Goal: Transaction & Acquisition: Purchase product/service

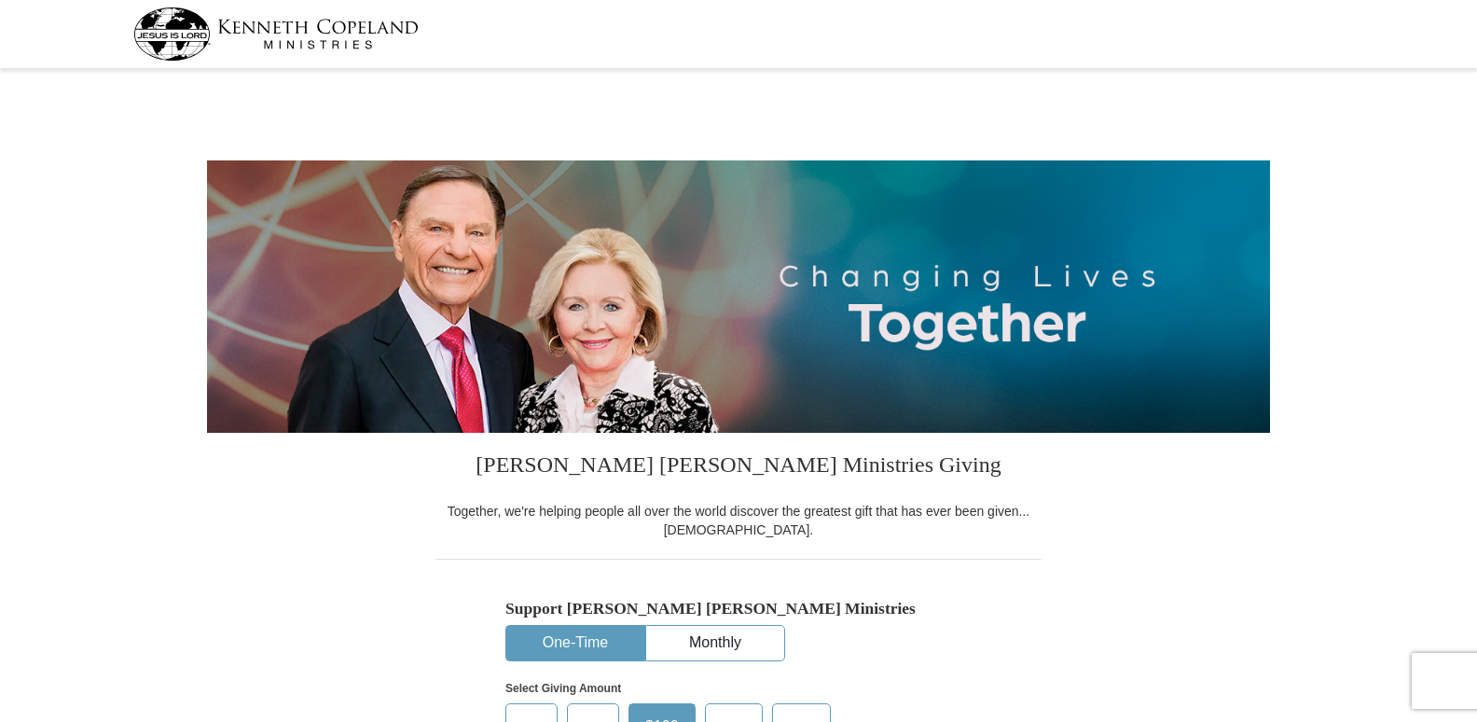
select select "MD"
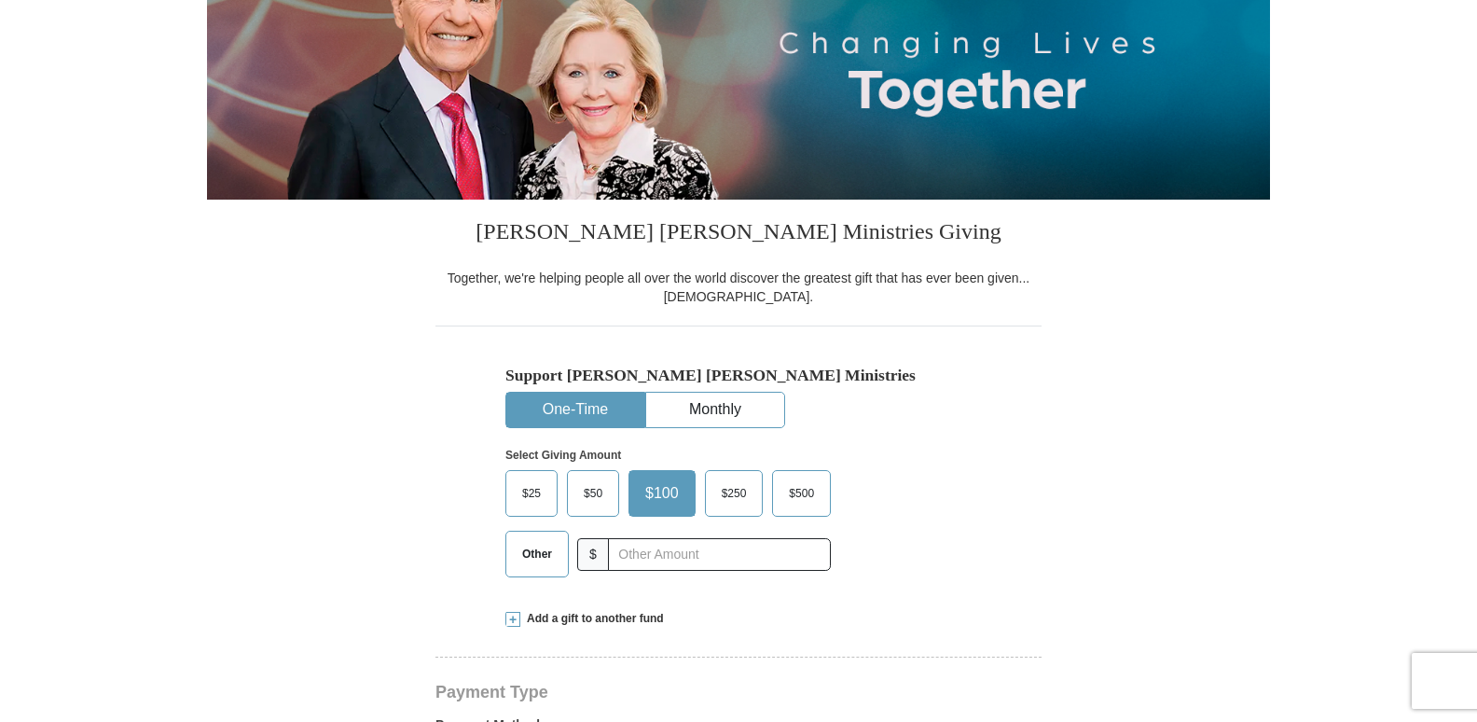
scroll to position [373, 0]
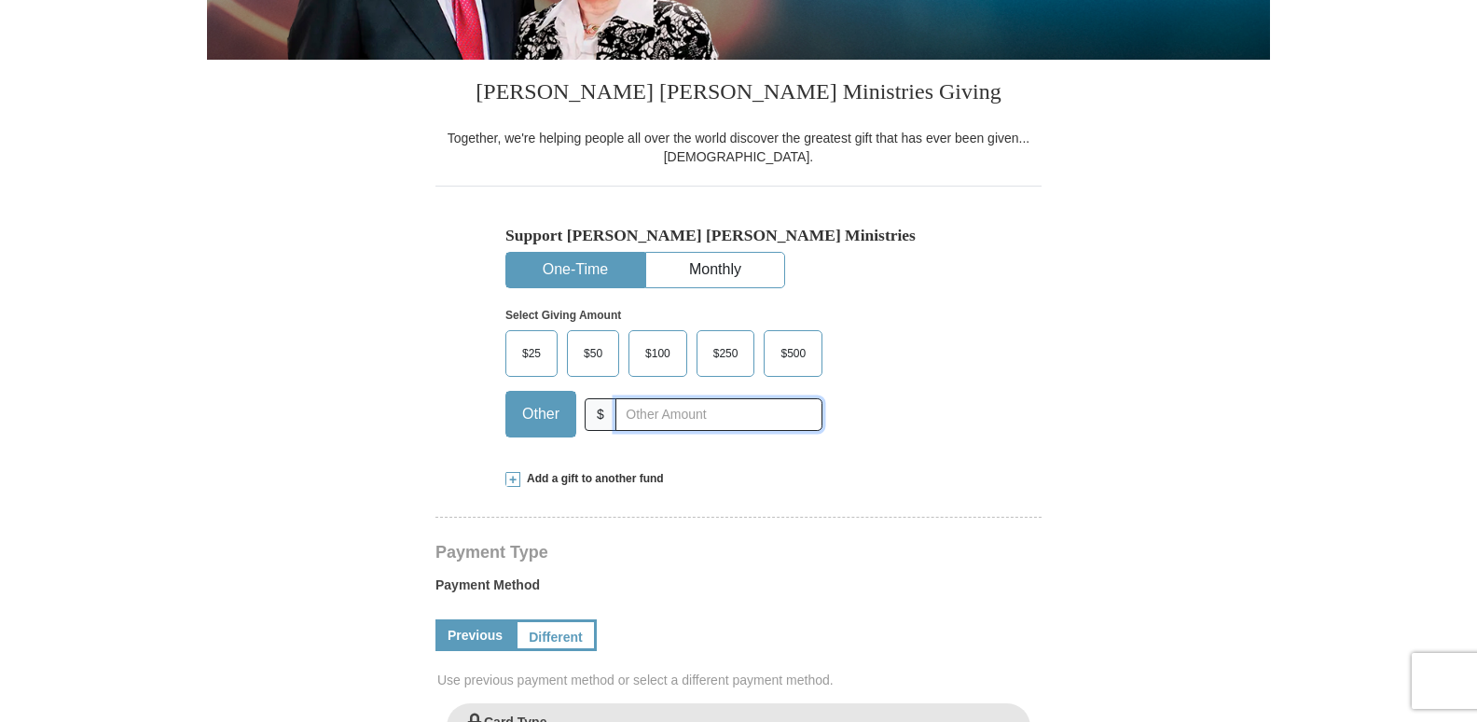
click at [658, 415] on input "text" at bounding box center [719, 414] width 207 height 33
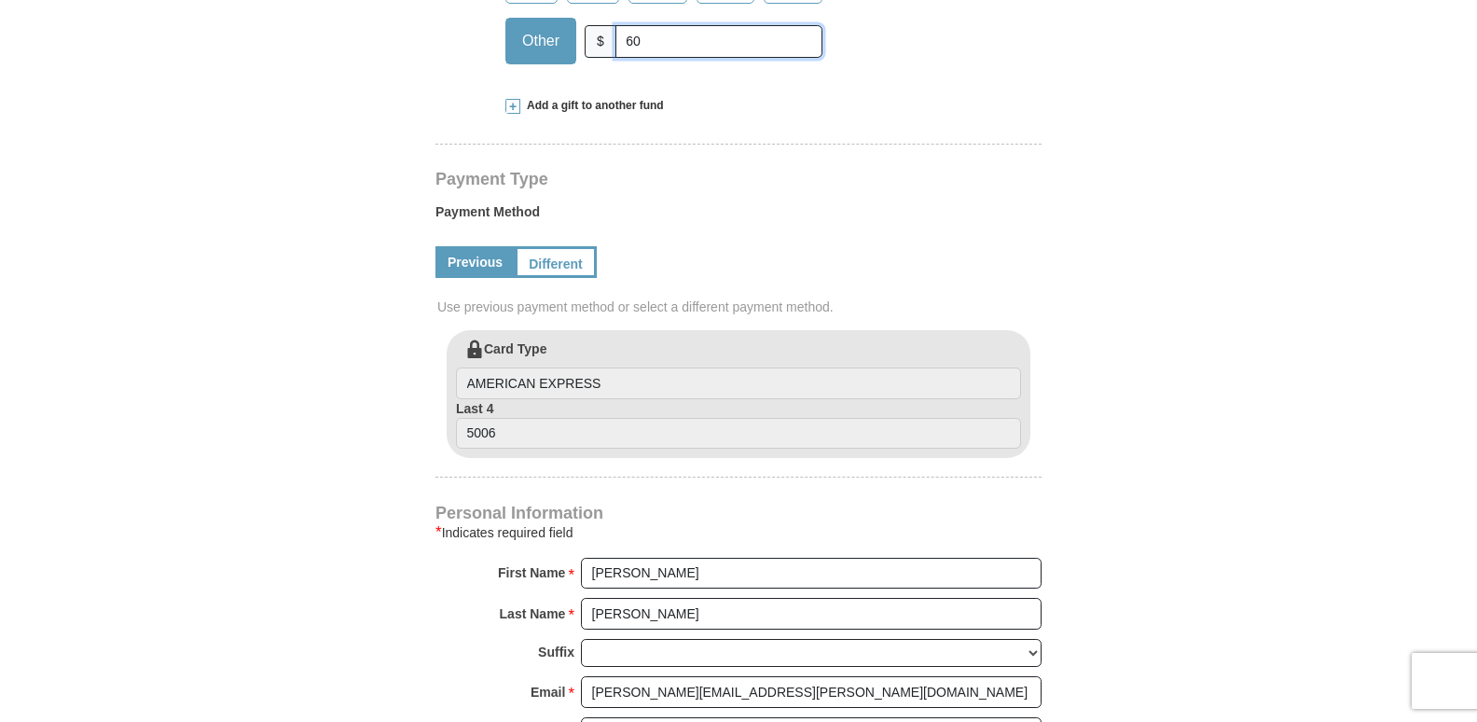
scroll to position [560, 0]
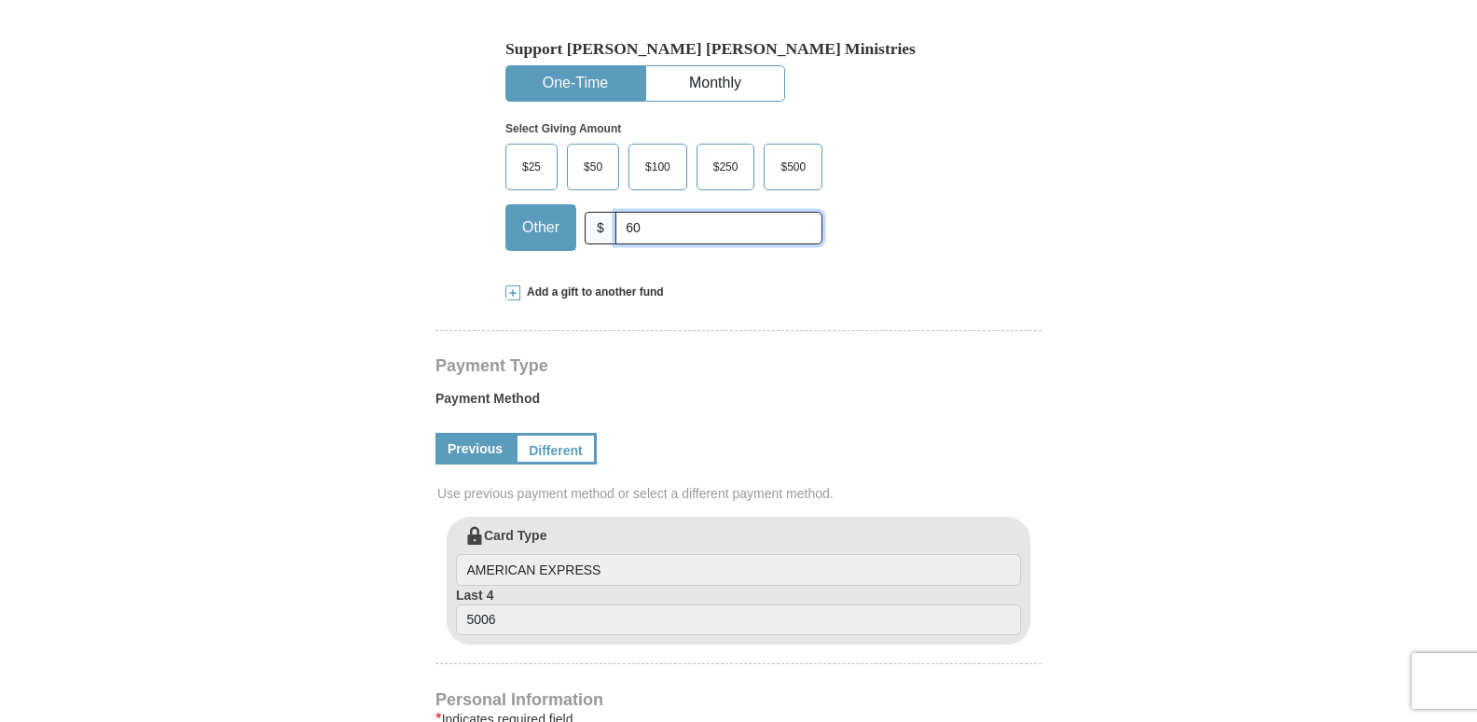
type input "60"
click at [509, 291] on span at bounding box center [512, 292] width 15 height 15
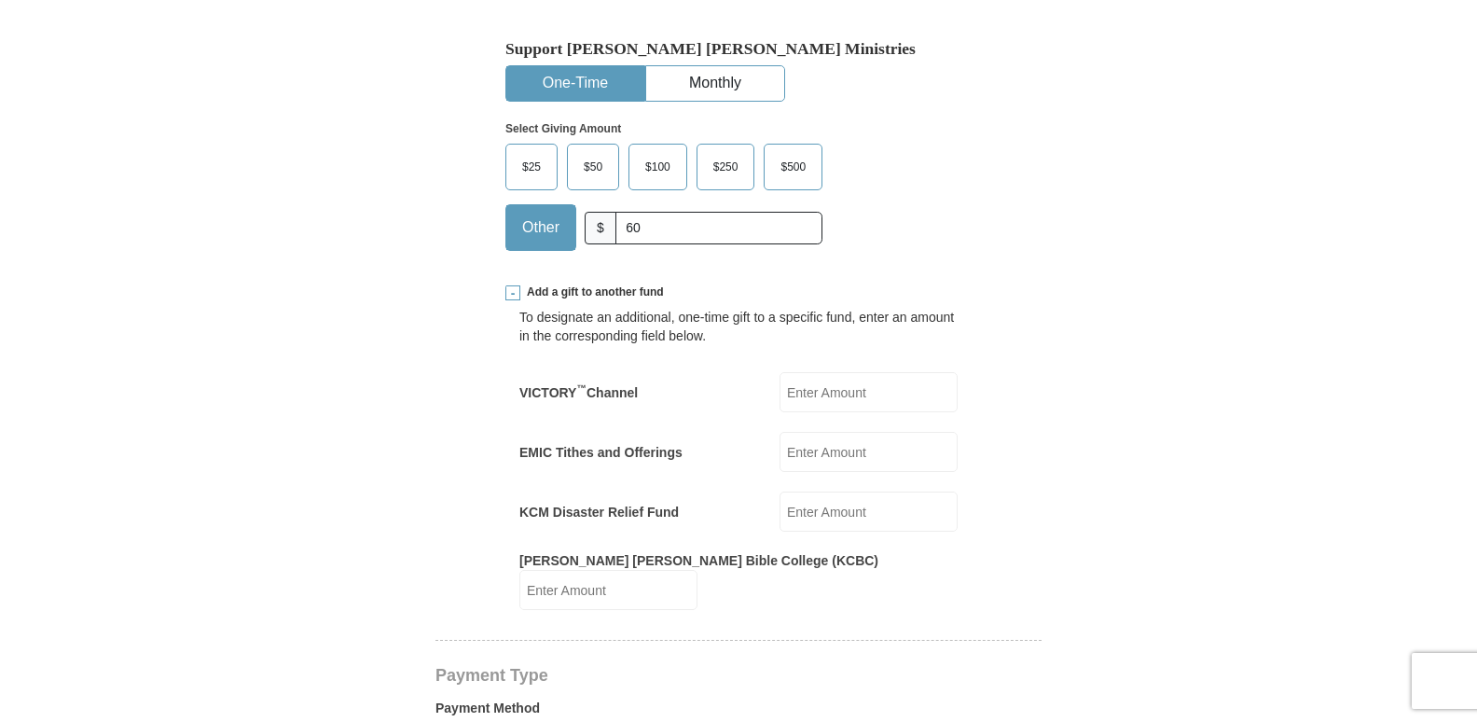
click at [797, 514] on input "KCM Disaster Relief Fund" at bounding box center [869, 511] width 178 height 40
click at [798, 387] on input "VICTORY ™ Channel" at bounding box center [869, 392] width 178 height 40
type input "30"
click at [797, 511] on input "KCM Disaster Relief Fund" at bounding box center [869, 511] width 178 height 40
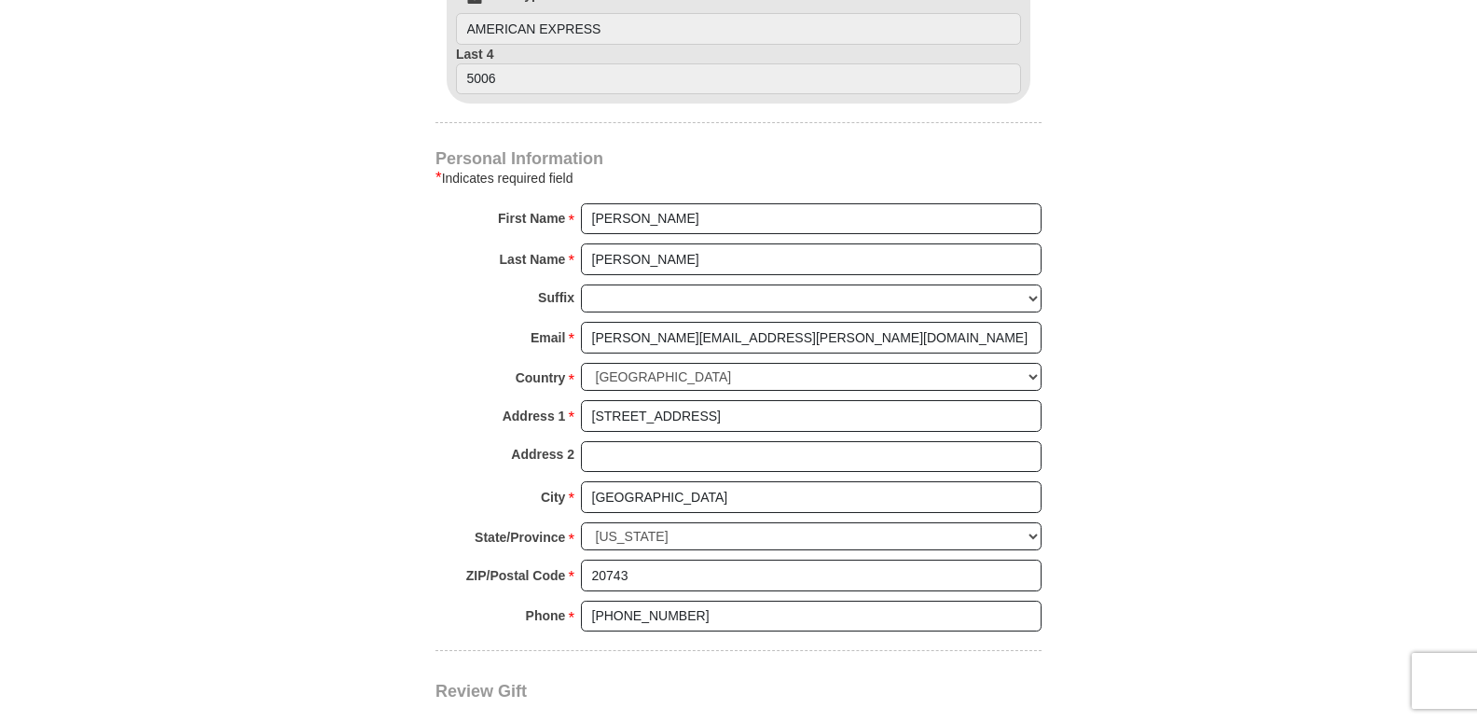
scroll to position [1585, 0]
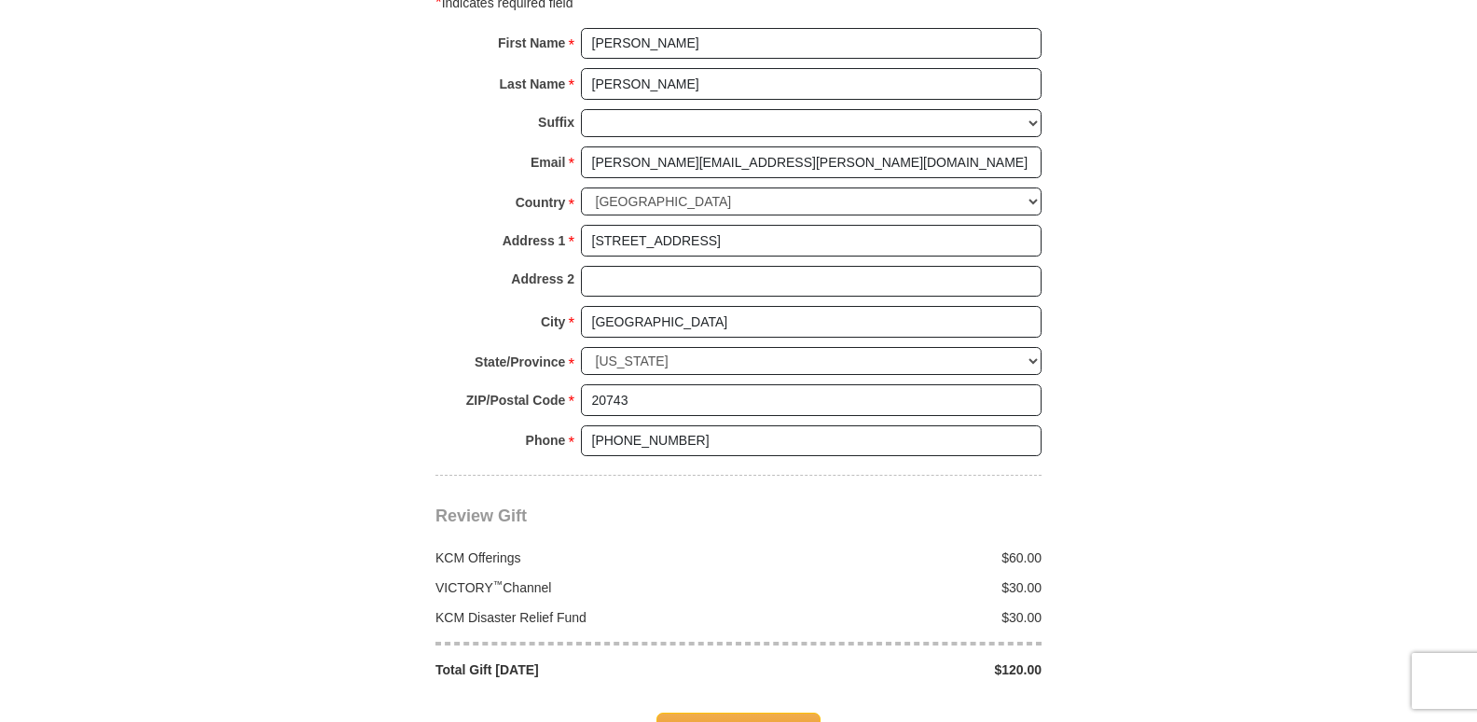
type input "30"
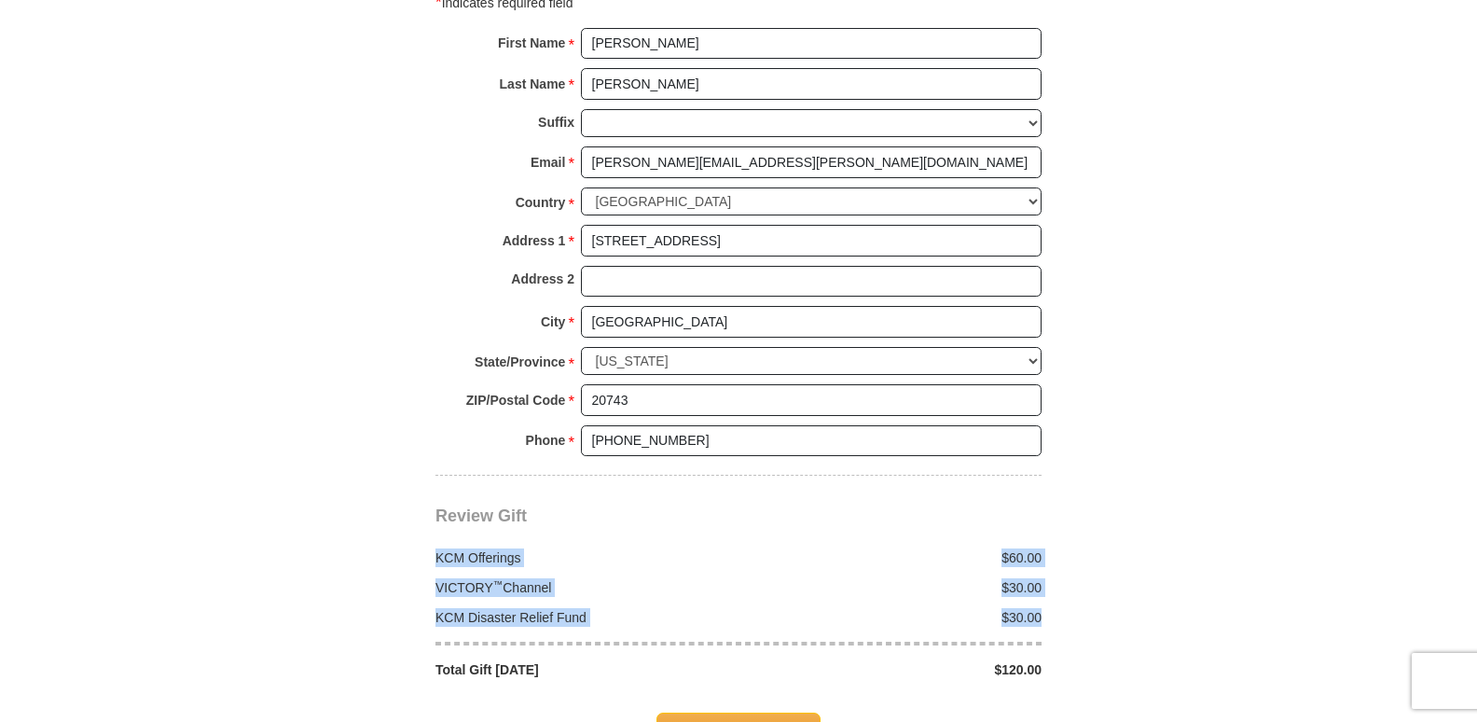
drag, startPoint x: 932, startPoint y: 616, endPoint x: 353, endPoint y: 533, distance: 584.1
copy div "KCM Offerings $60.00 VICTORY ™ Channel $30.00 KCM Disaster Relief Fund $30.00"
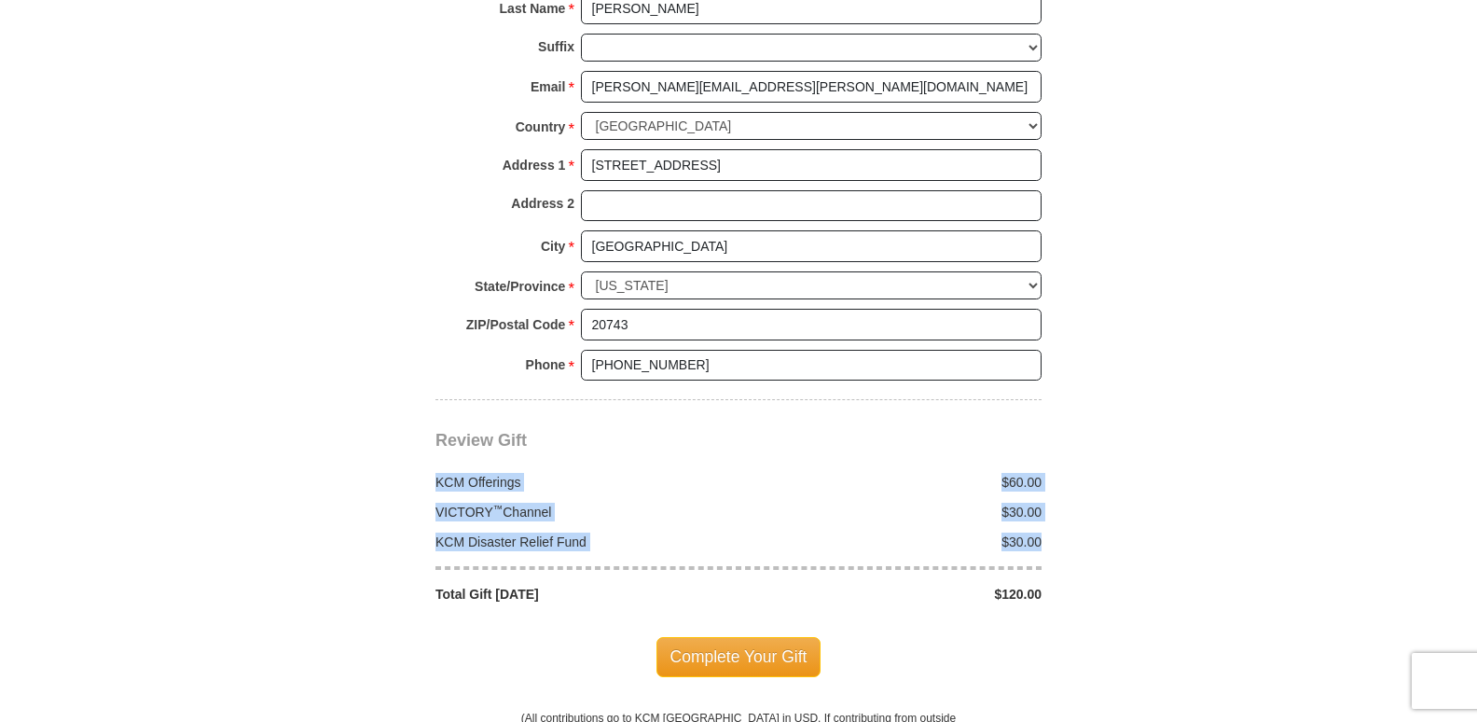
scroll to position [1772, 0]
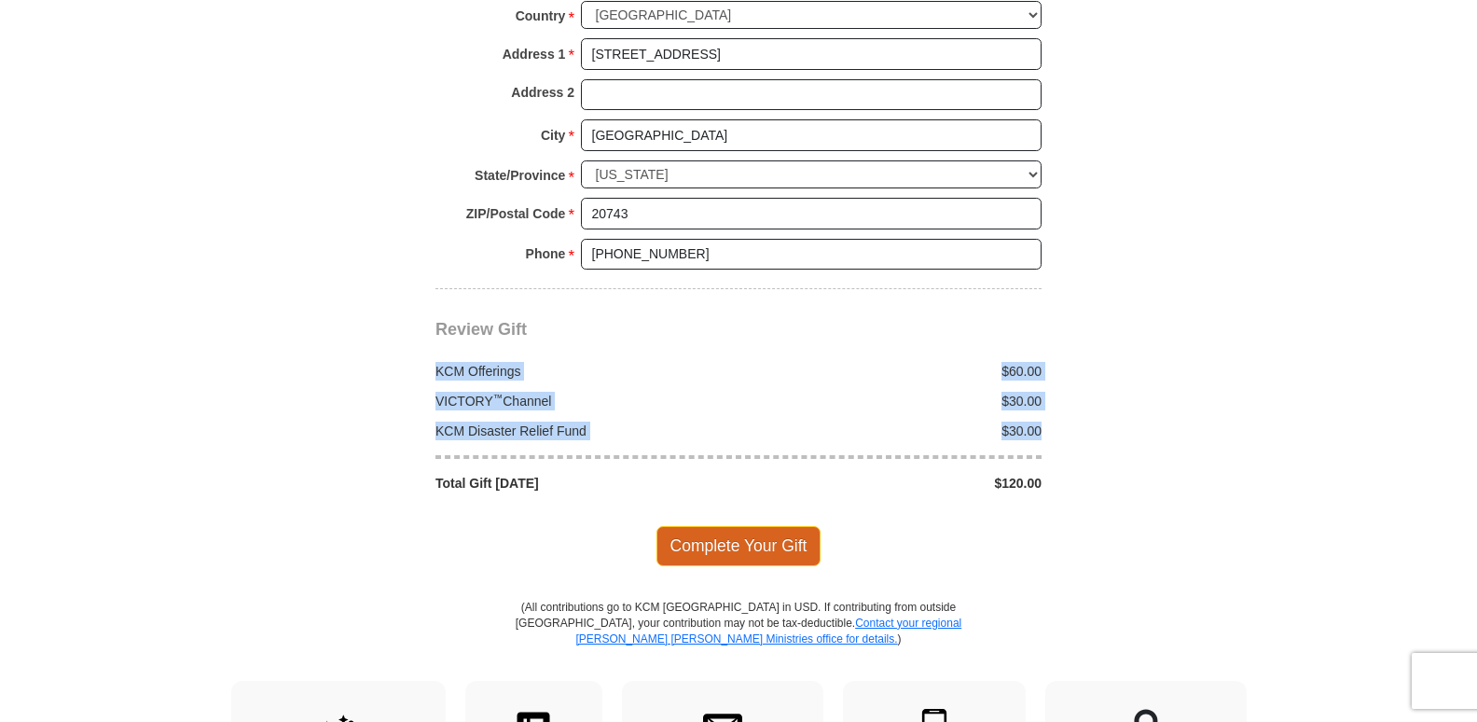
click at [735, 526] on span "Complete Your Gift" at bounding box center [739, 545] width 165 height 39
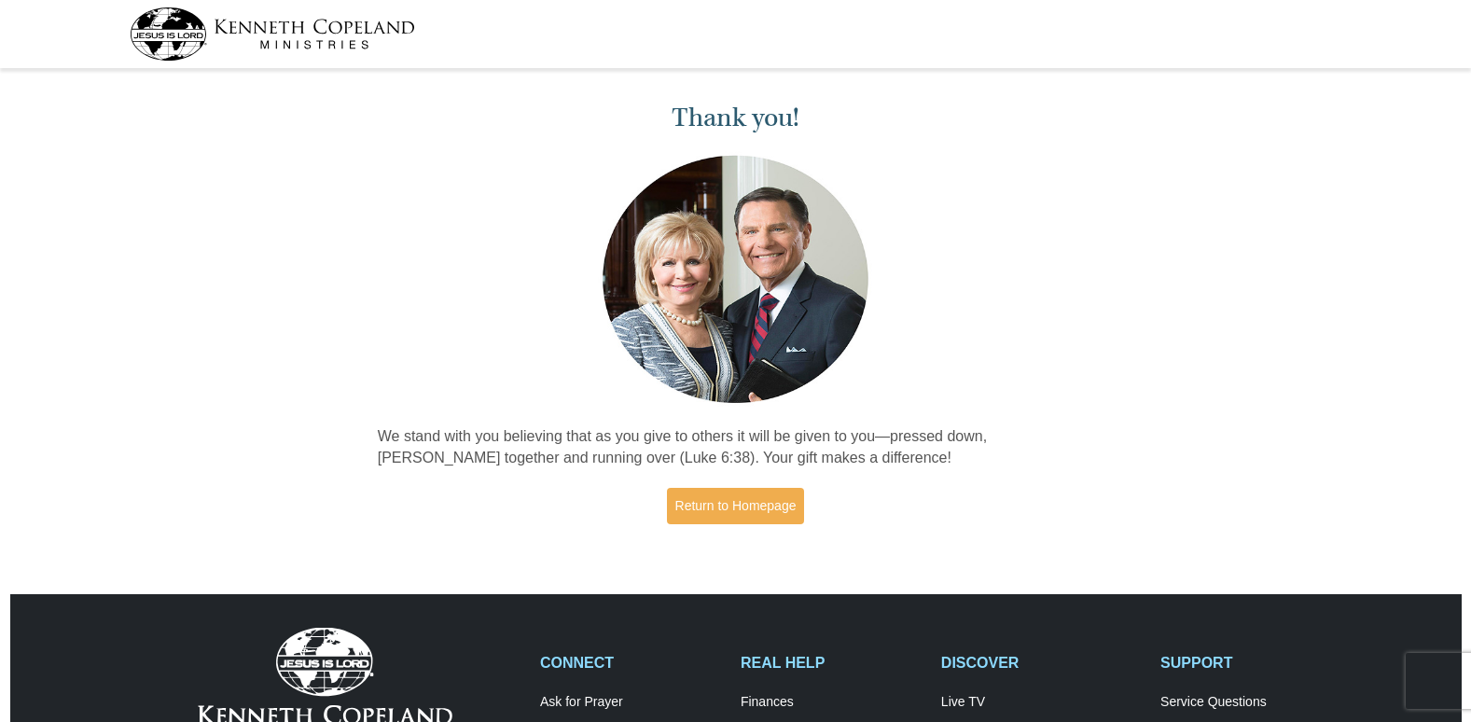
click at [361, 212] on div "Thank you! We stand with you believing that as you give to others it will be gi…" at bounding box center [735, 316] width 1471 height 482
click at [706, 513] on link "Return to Homepage" at bounding box center [736, 506] width 138 height 36
